Goal: Information Seeking & Learning: Understand process/instructions

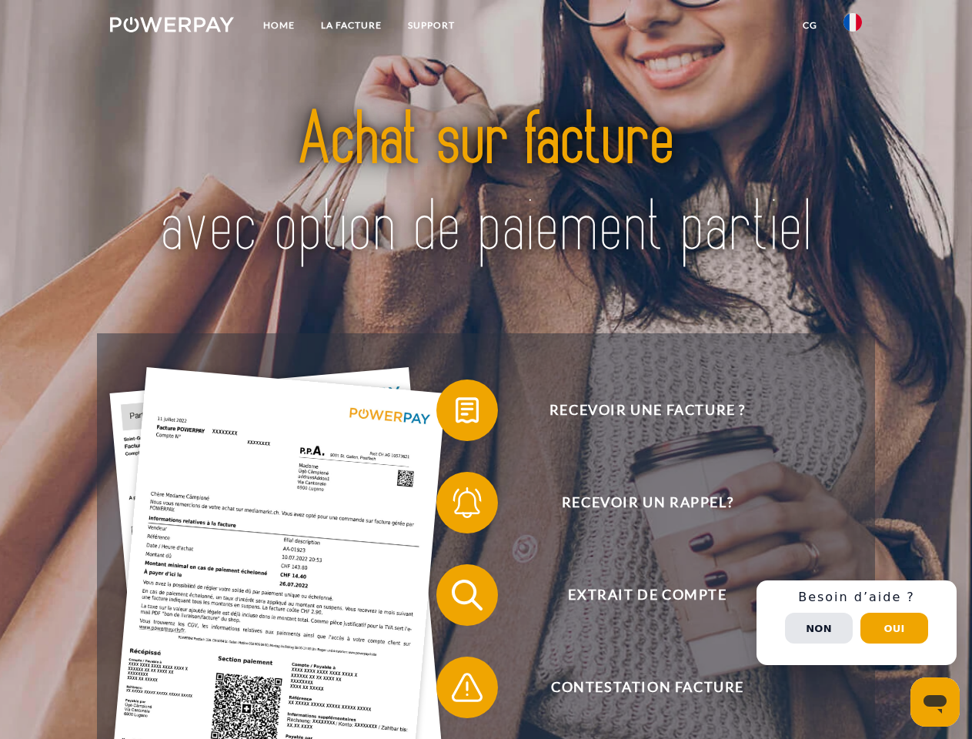
click at [172, 27] on img at bounding box center [172, 24] width 124 height 15
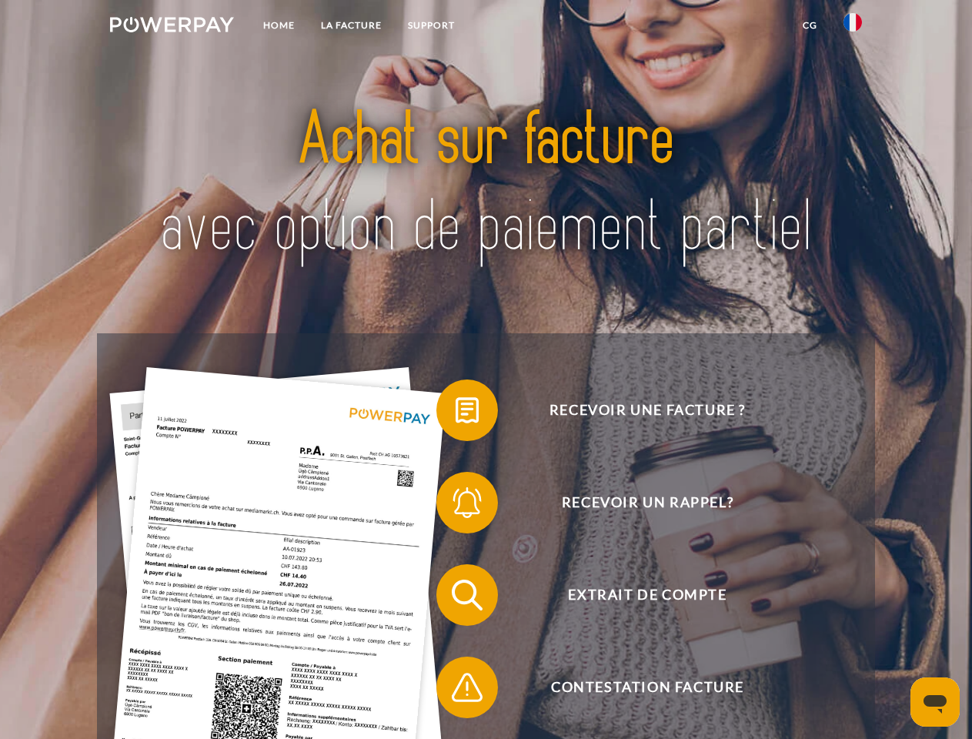
click at [852, 27] on img at bounding box center [852, 22] width 18 height 18
click at [809, 25] on link "CG" at bounding box center [809, 26] width 41 height 28
click at [455, 413] on span at bounding box center [443, 410] width 77 height 77
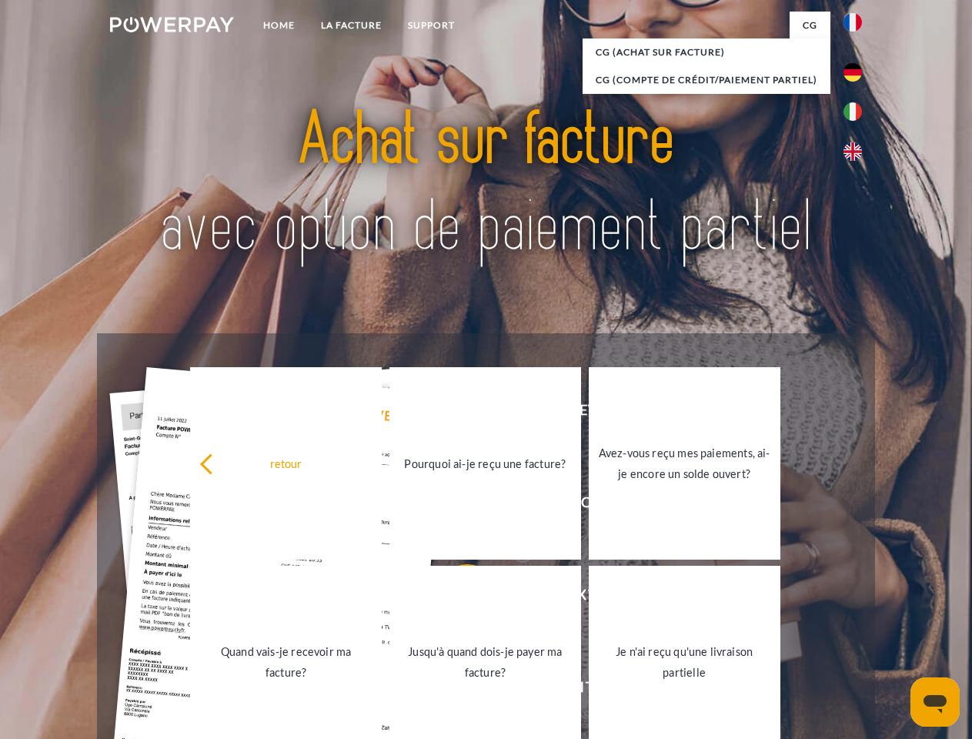
click at [455, 505] on div "retour Pourquoi ai-je reçu une facture? Avez-vous reçu mes paiements, ai-je enc…" at bounding box center [486, 562] width 622 height 397
click at [455, 598] on link "Jusqu'à quand dois-je payer ma facture?" at bounding box center [485, 661] width 192 height 192
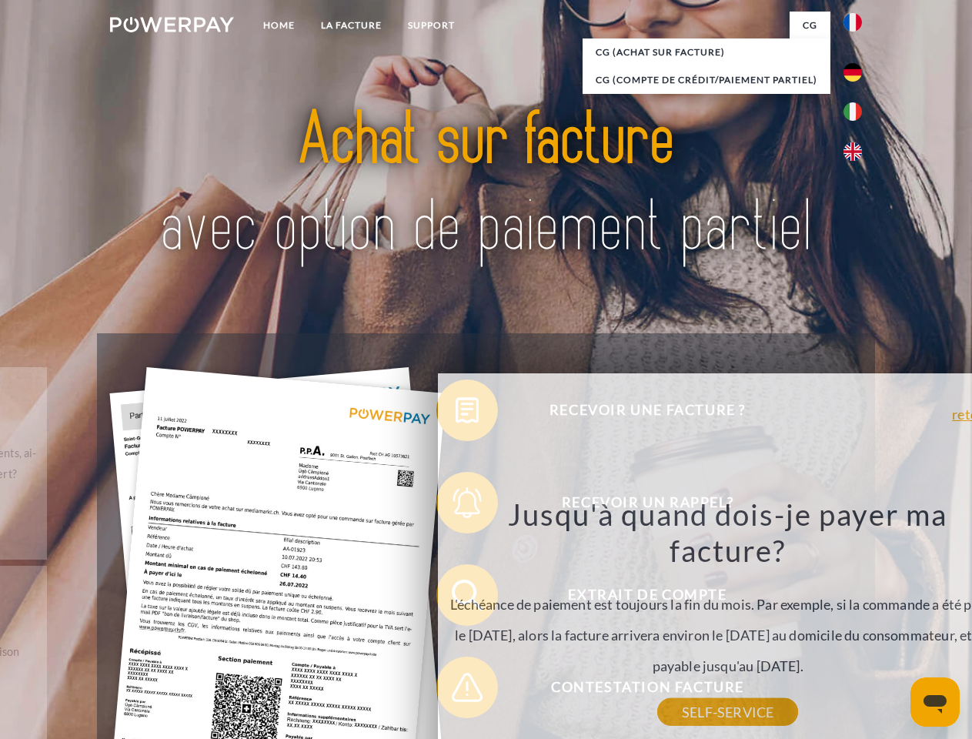
click at [455, 690] on div "Recevoir une facture ? Recevoir un rappel? Extrait de compte retour" at bounding box center [485, 640] width 777 height 615
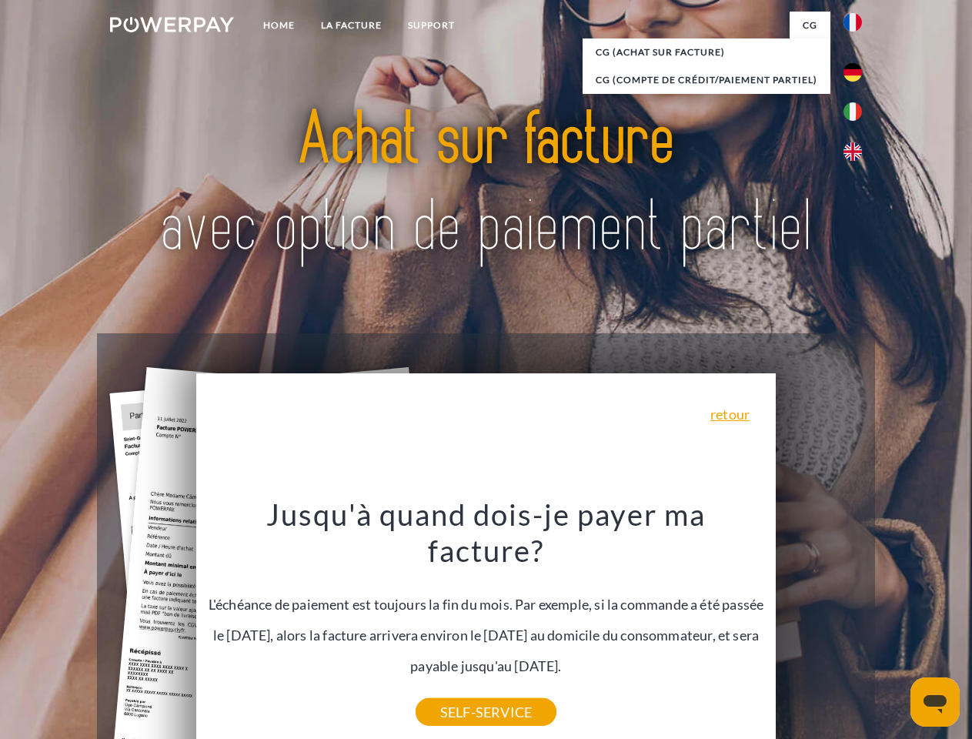
click at [856, 622] on div "Recevoir une facture ? Recevoir un rappel? Extrait de compte retour" at bounding box center [485, 640] width 777 height 615
click at [819, 625] on span "Extrait de compte" at bounding box center [646, 595] width 377 height 62
click at [894, 628] on header "Home LA FACTURE Support" at bounding box center [486, 531] width 972 height 1062
